Goal: Task Accomplishment & Management: Manage account settings

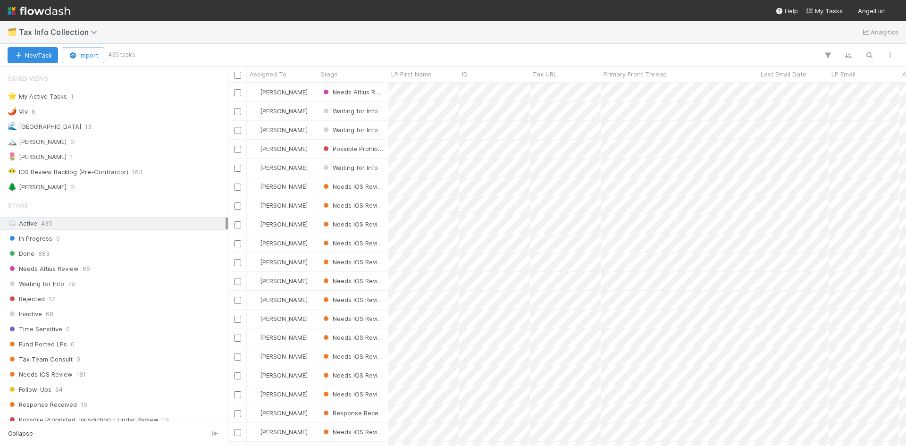
scroll to position [356, 671]
click at [42, 159] on div "🌷 Meg 1" at bounding box center [117, 157] width 218 height 12
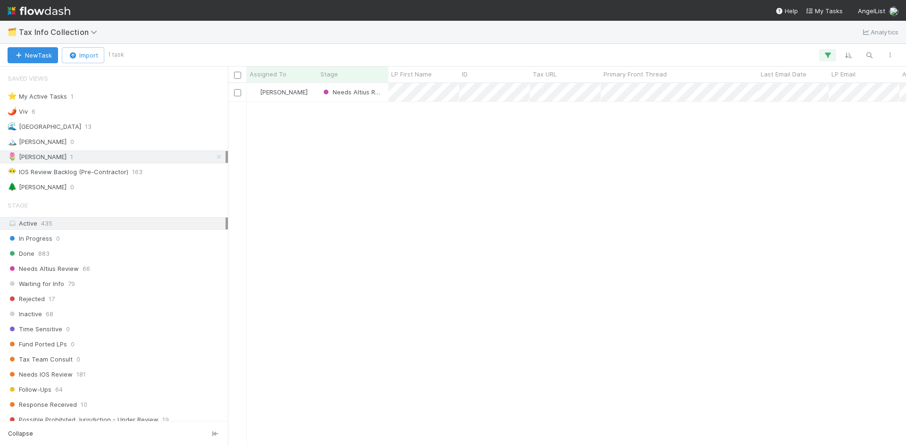
scroll to position [356, 671]
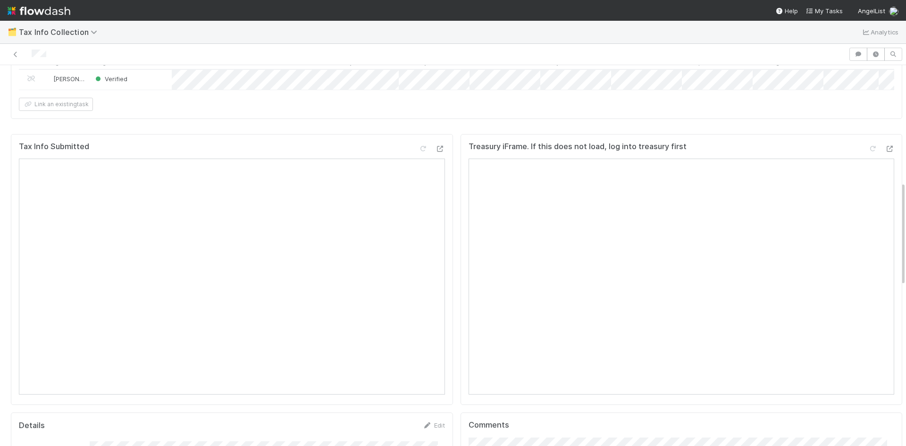
scroll to position [7, 0]
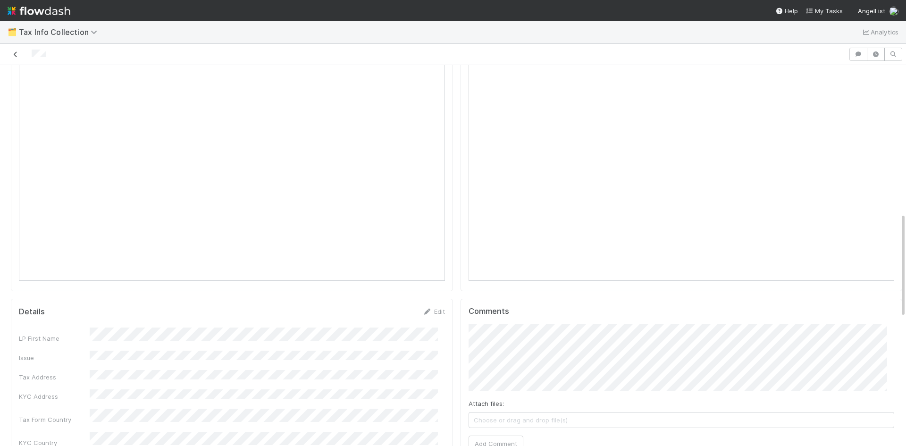
click at [11, 51] on icon at bounding box center [15, 54] width 9 height 6
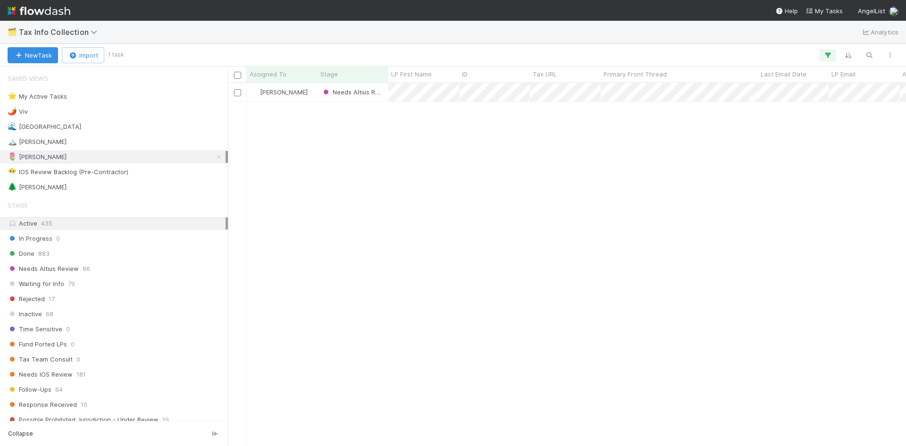
scroll to position [356, 671]
click at [85, 92] on div "⭐ My Active Tasks 1" at bounding box center [117, 97] width 218 height 12
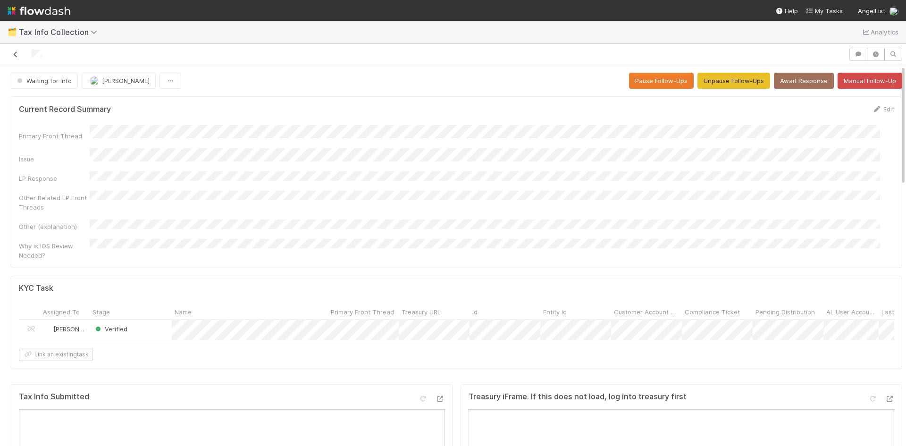
click at [17, 53] on icon at bounding box center [15, 54] width 9 height 6
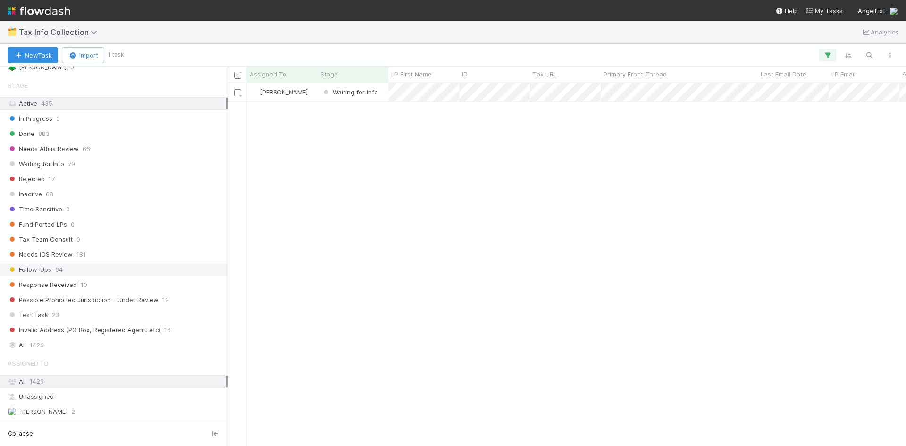
scroll to position [210, 0]
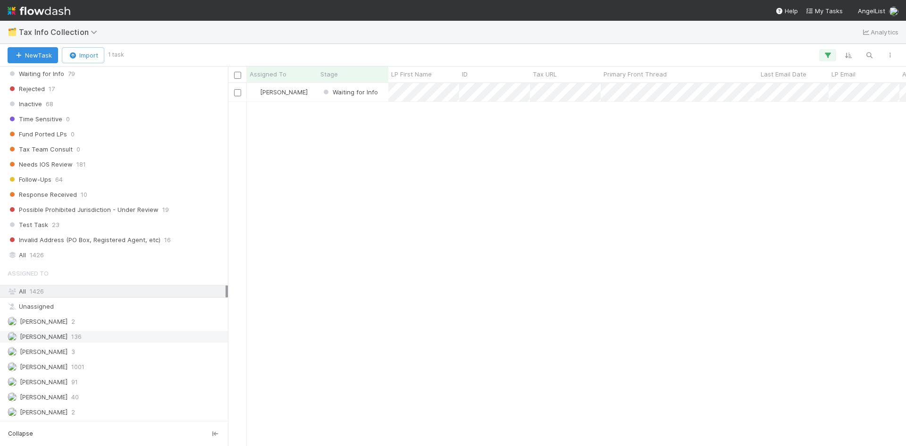
click at [67, 336] on span "Karen Jane Salcedo" at bounding box center [44, 337] width 48 height 8
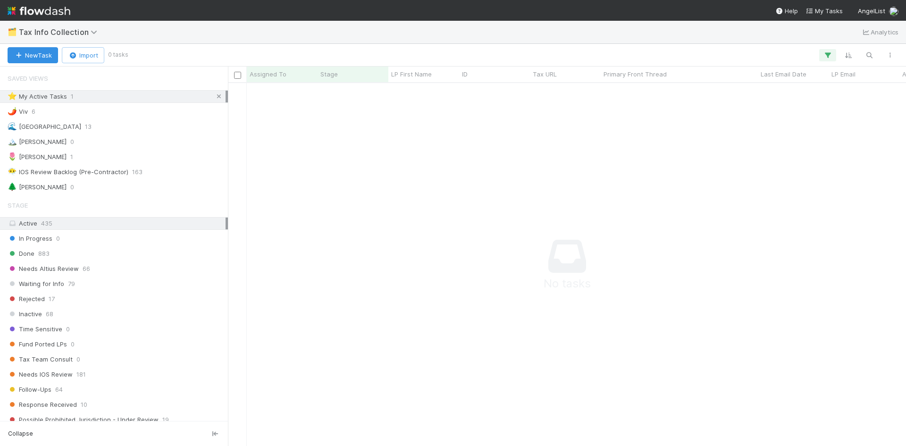
click at [215, 96] on icon at bounding box center [218, 96] width 9 height 6
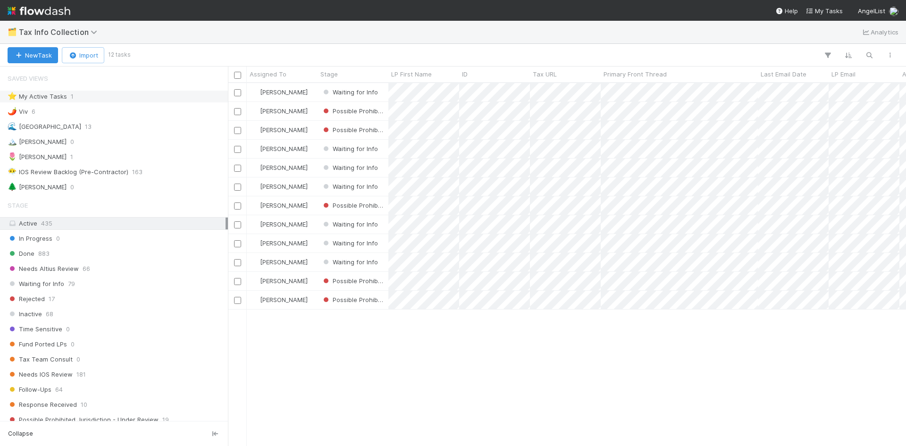
scroll to position [356, 671]
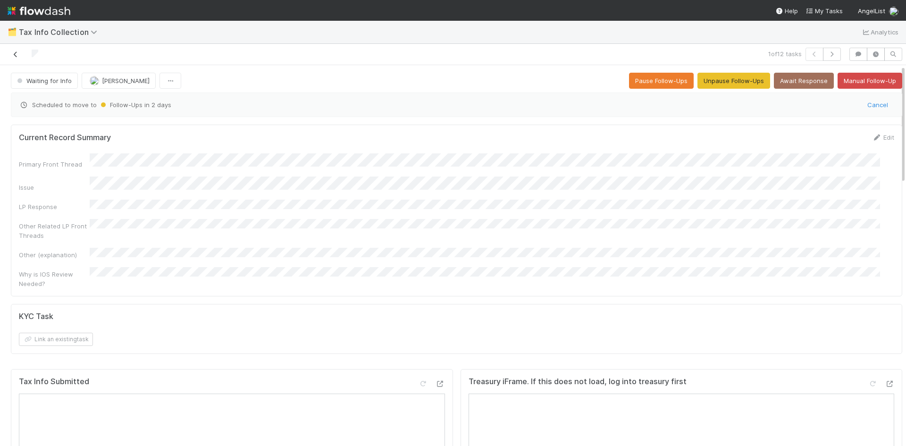
click at [18, 58] on link at bounding box center [15, 54] width 9 height 9
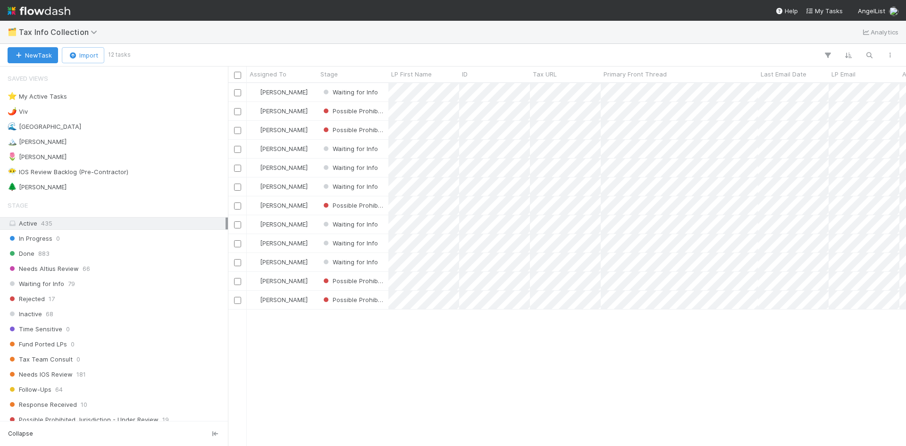
scroll to position [356, 671]
